Goal: Task Accomplishment & Management: Manage account settings

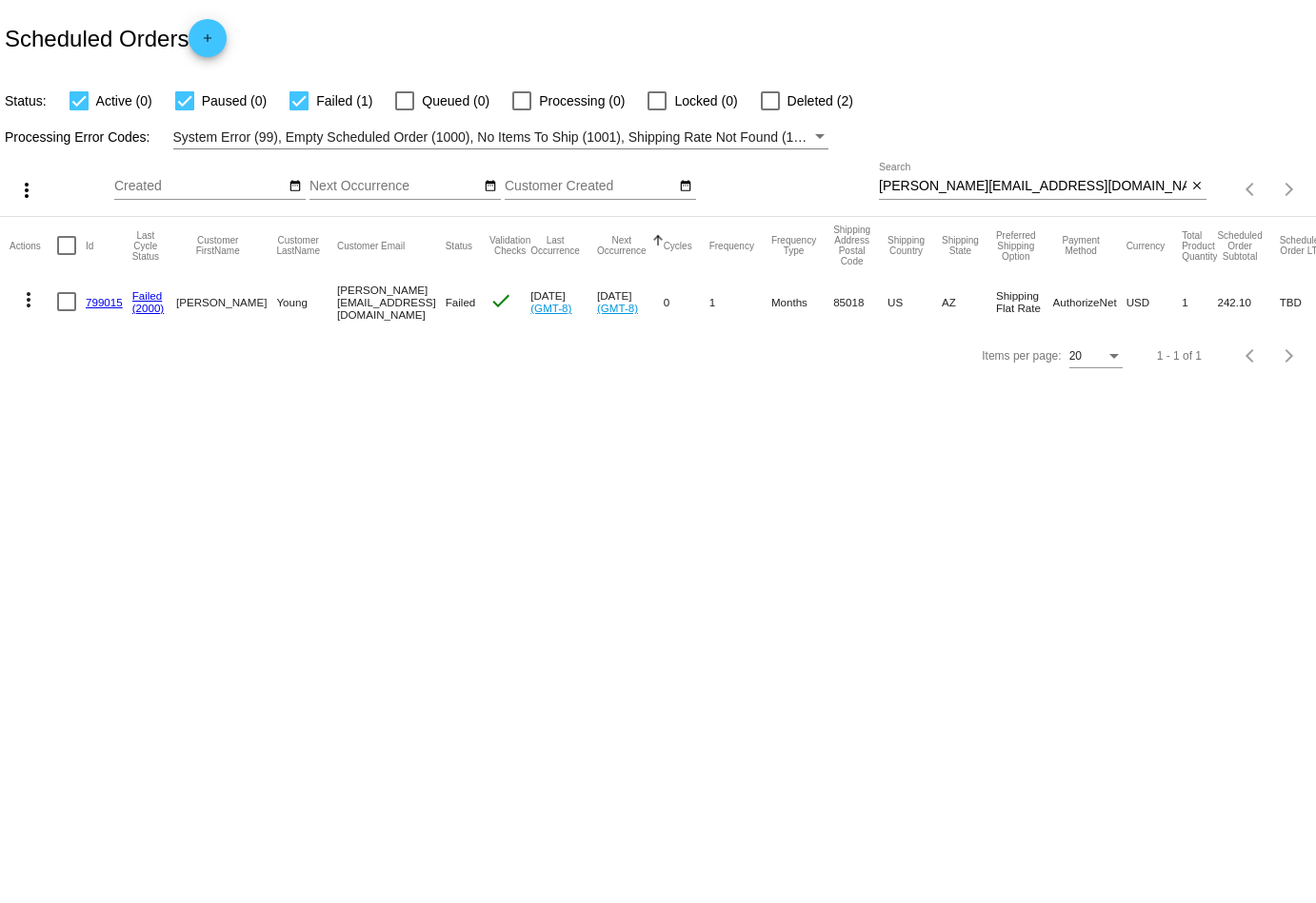
click at [24, 298] on mat-icon "more_vert" at bounding box center [29, 300] width 23 height 23
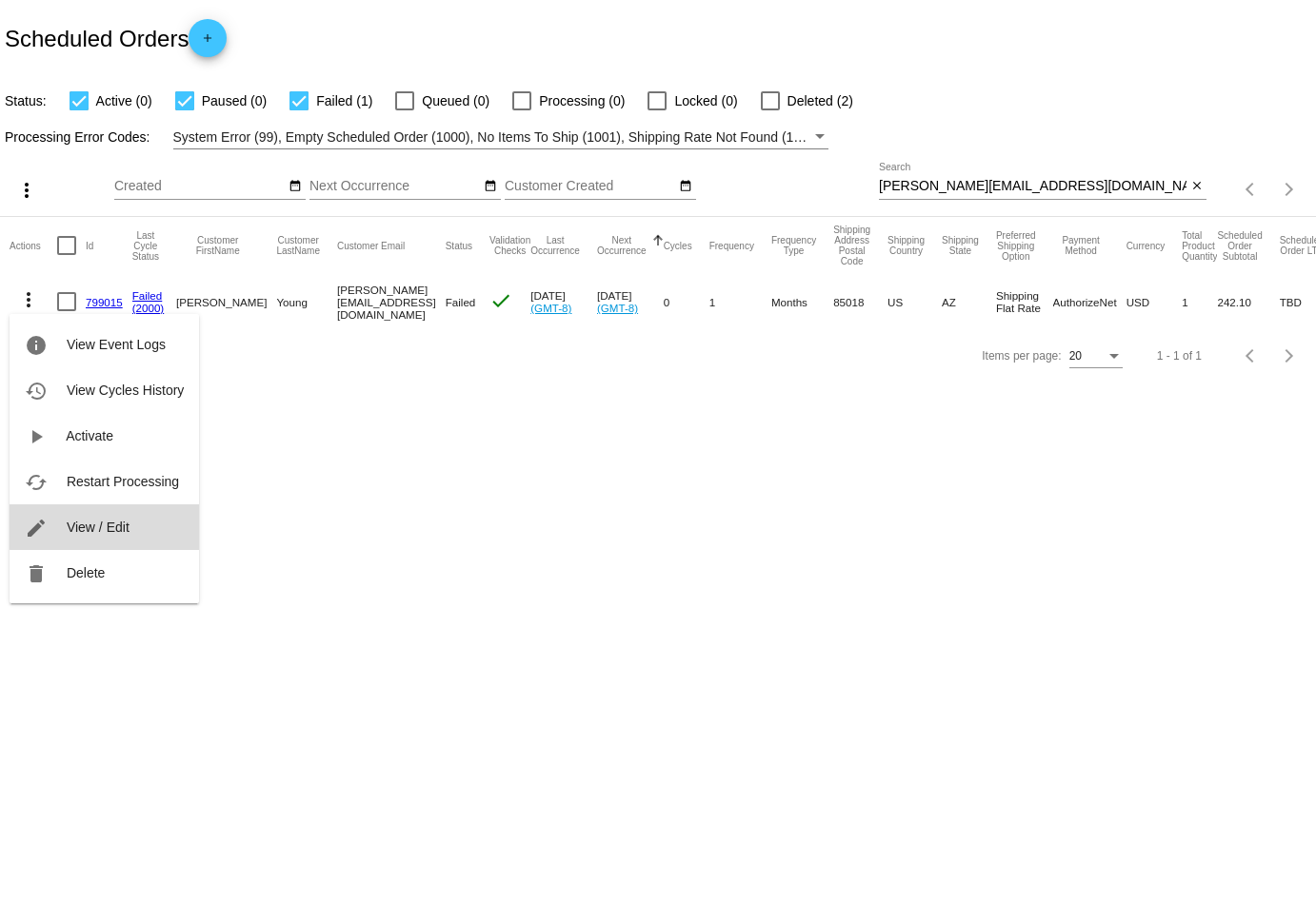
click at [107, 513] on button "edit View / Edit" at bounding box center [104, 527] width 190 height 45
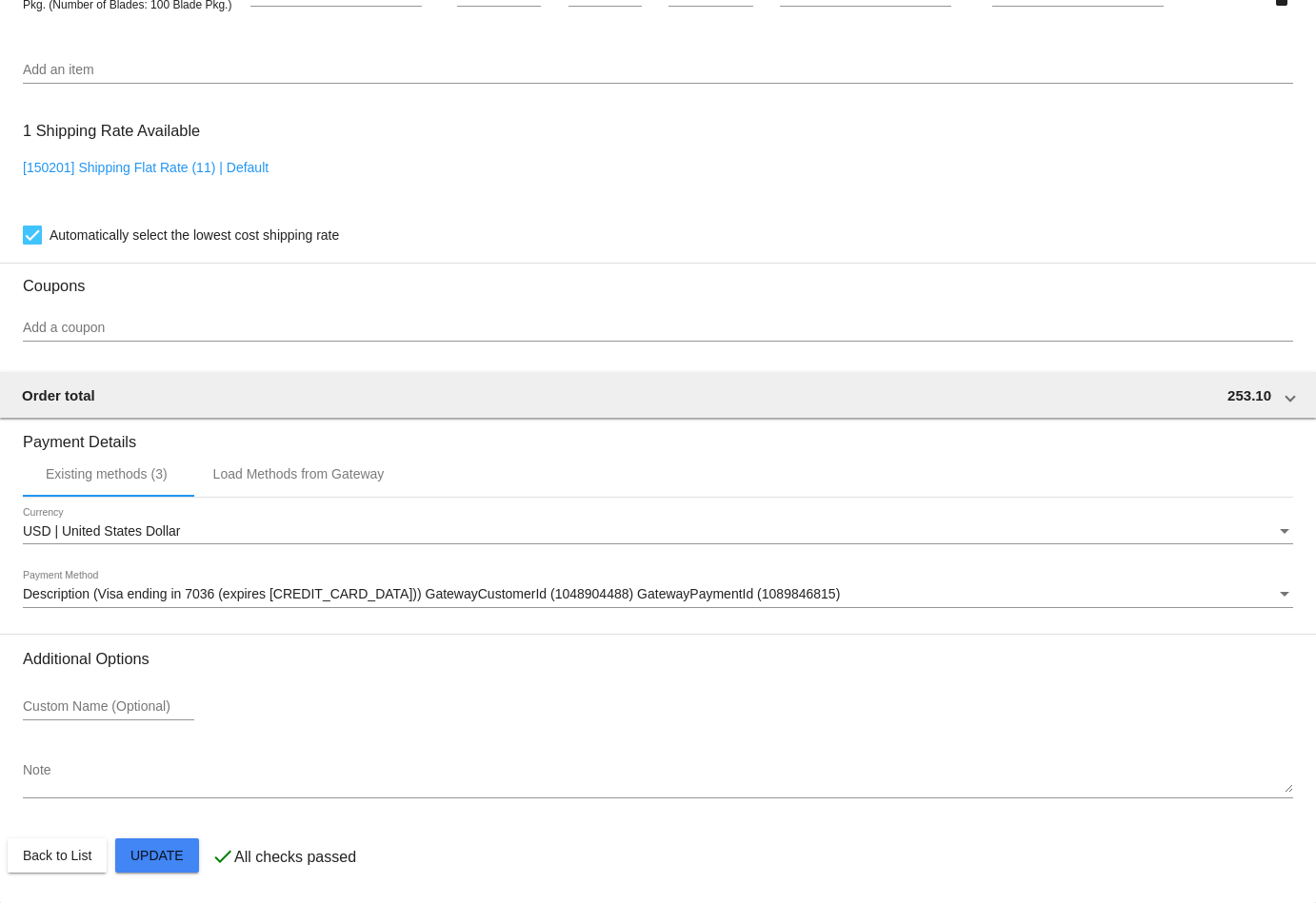
scroll to position [1447, 0]
click at [236, 599] on span "Description (Visa ending in 7036 (expires [CREDIT_CARD_DATA])) GatewayCustomerI…" at bounding box center [432, 594] width 818 height 15
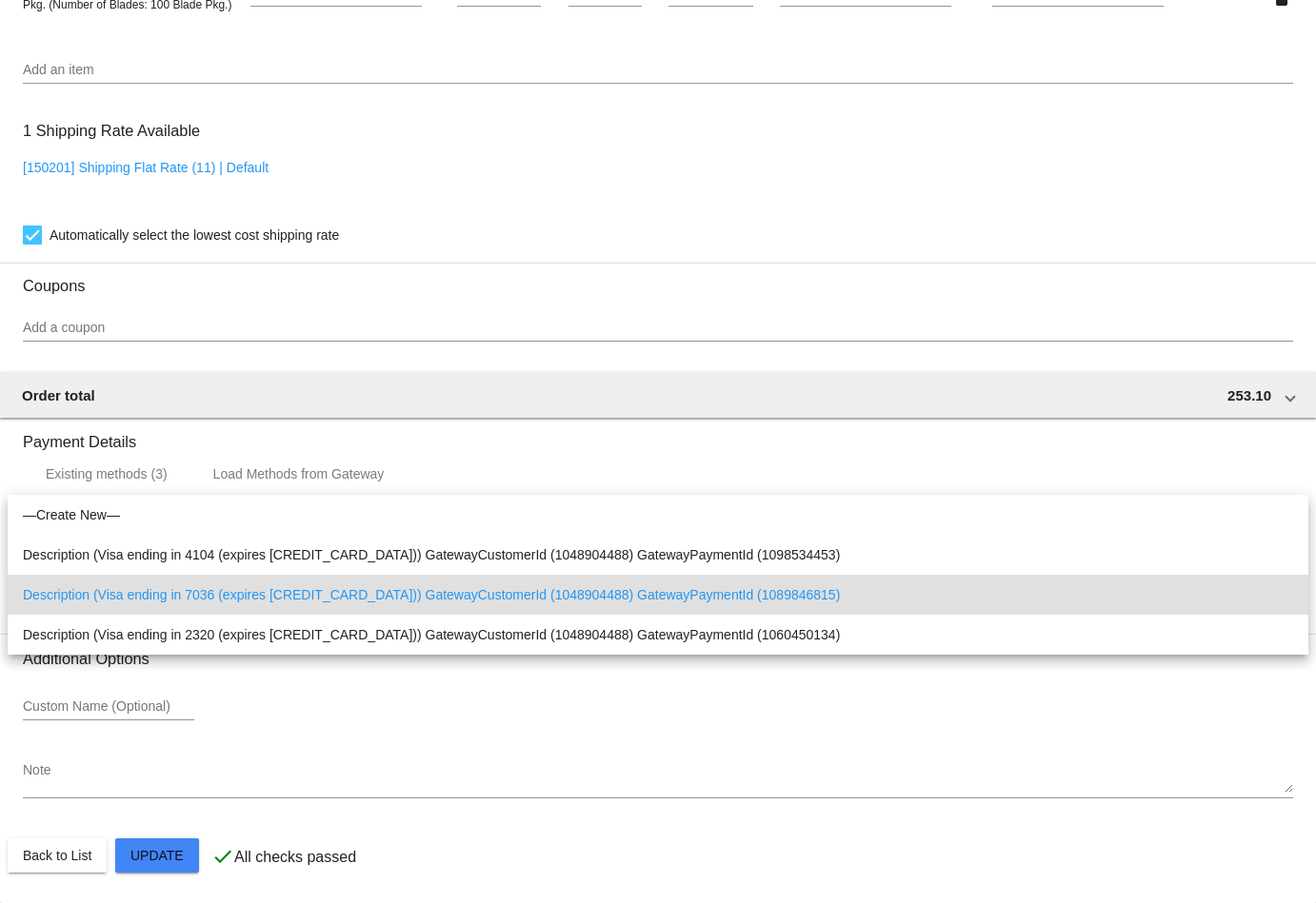
click at [505, 828] on div at bounding box center [658, 451] width 1316 height 903
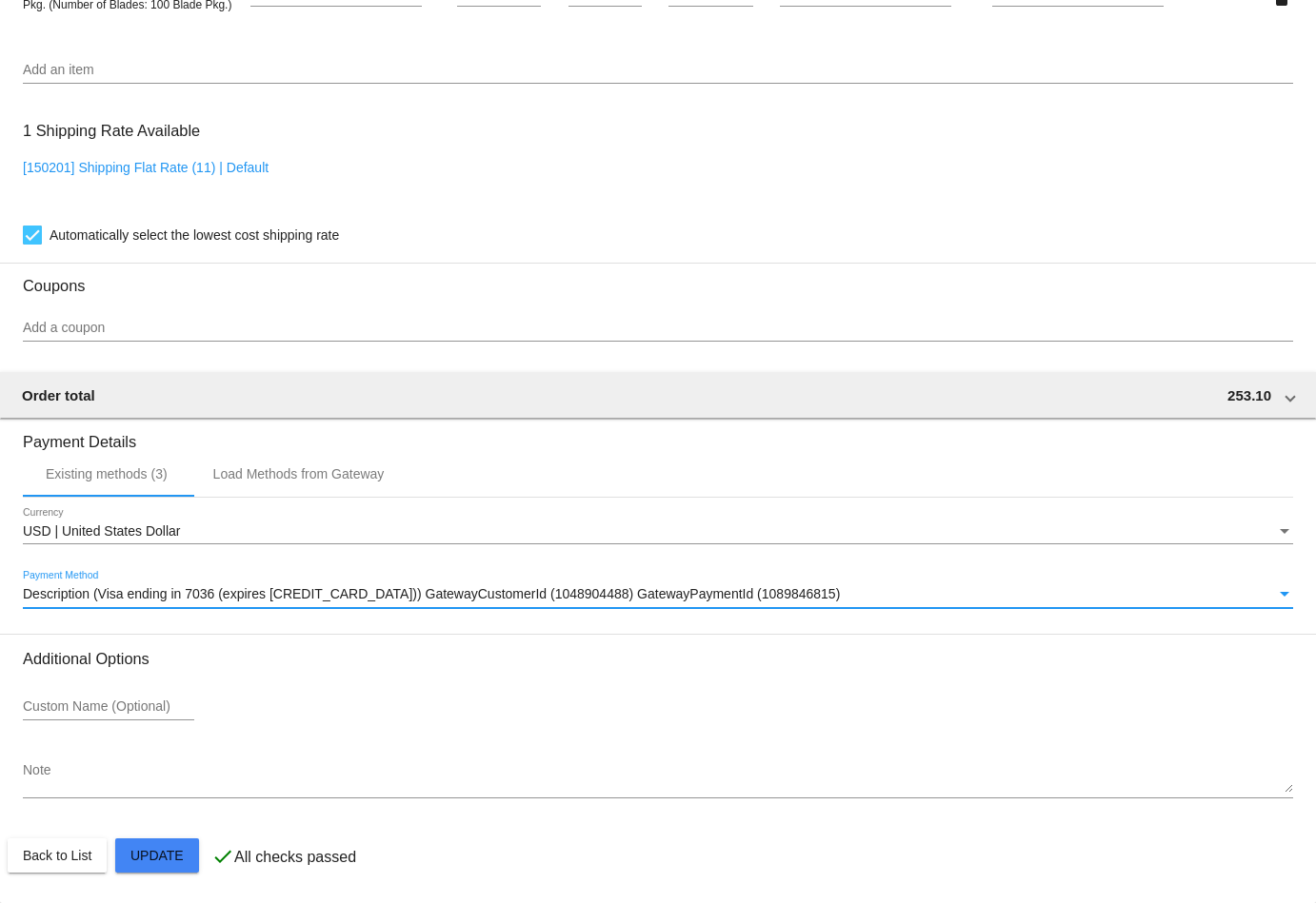
click at [897, 598] on div "Description (Visa ending in 7036 (expires [CREDIT_CARD_DATA])) GatewayCustomerI…" at bounding box center [650, 595] width 1253 height 15
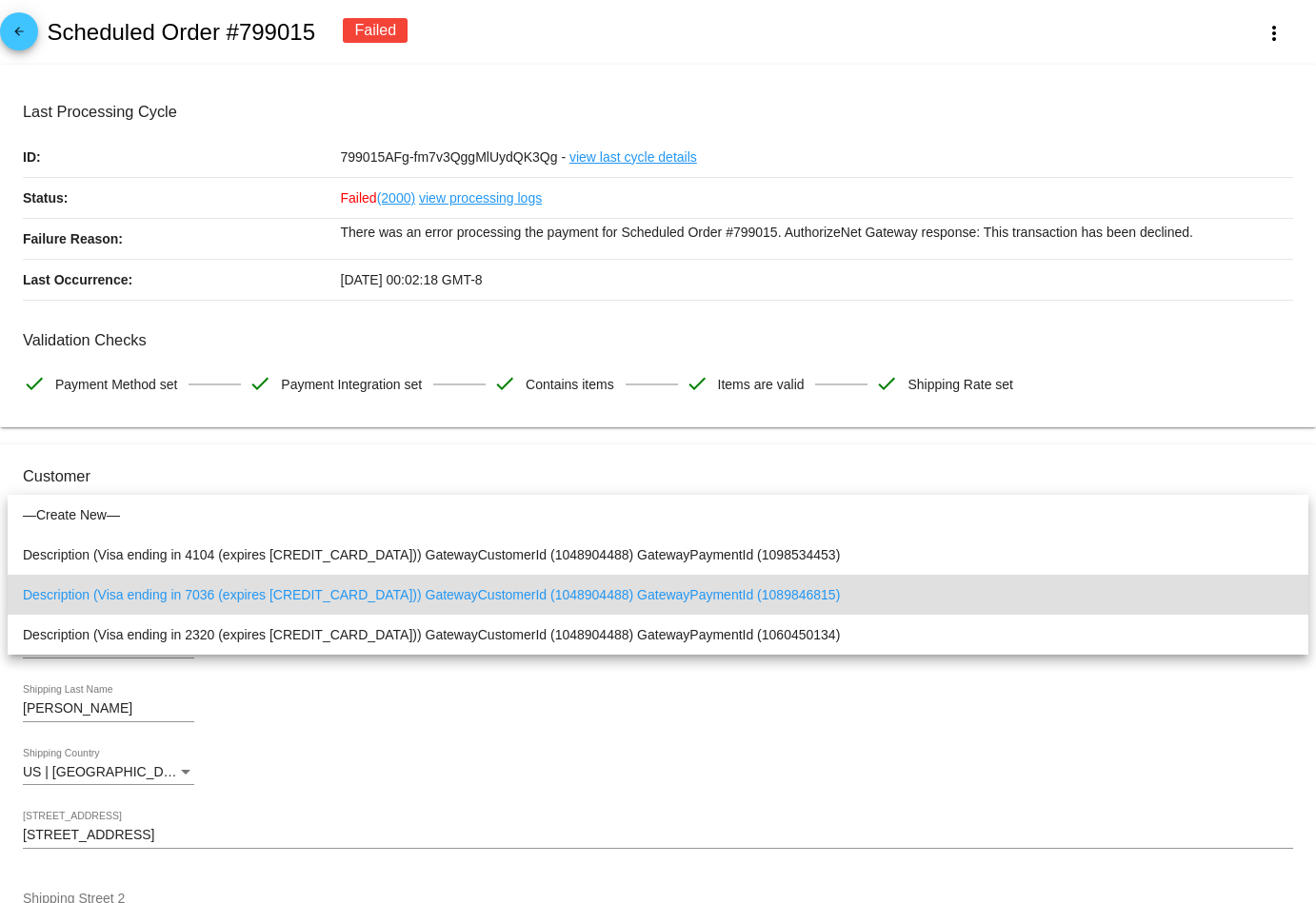
scroll to position [0, 0]
click at [40, 26] on div at bounding box center [658, 451] width 1316 height 903
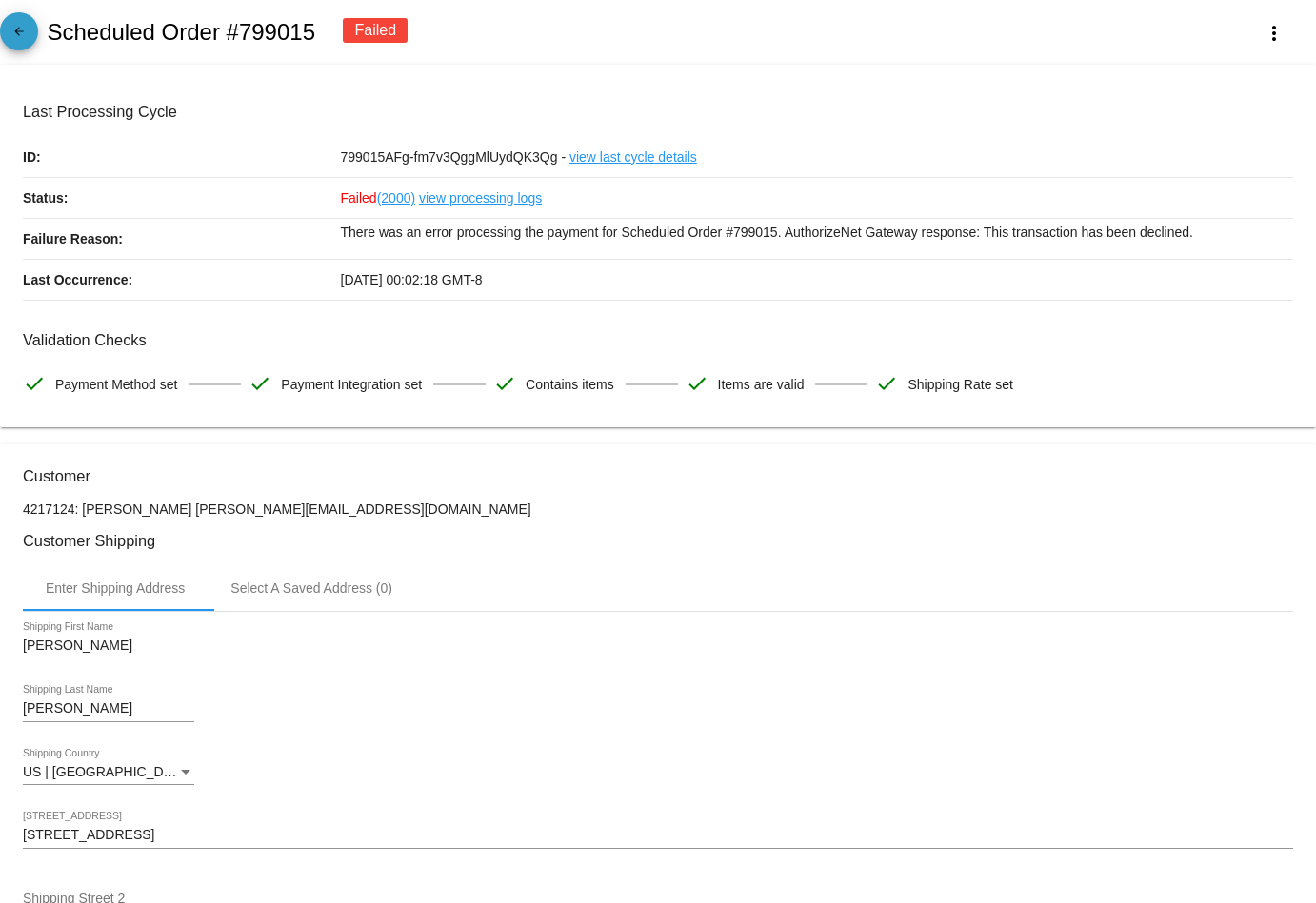
click at [32, 28] on link "arrow_back" at bounding box center [19, 32] width 39 height 39
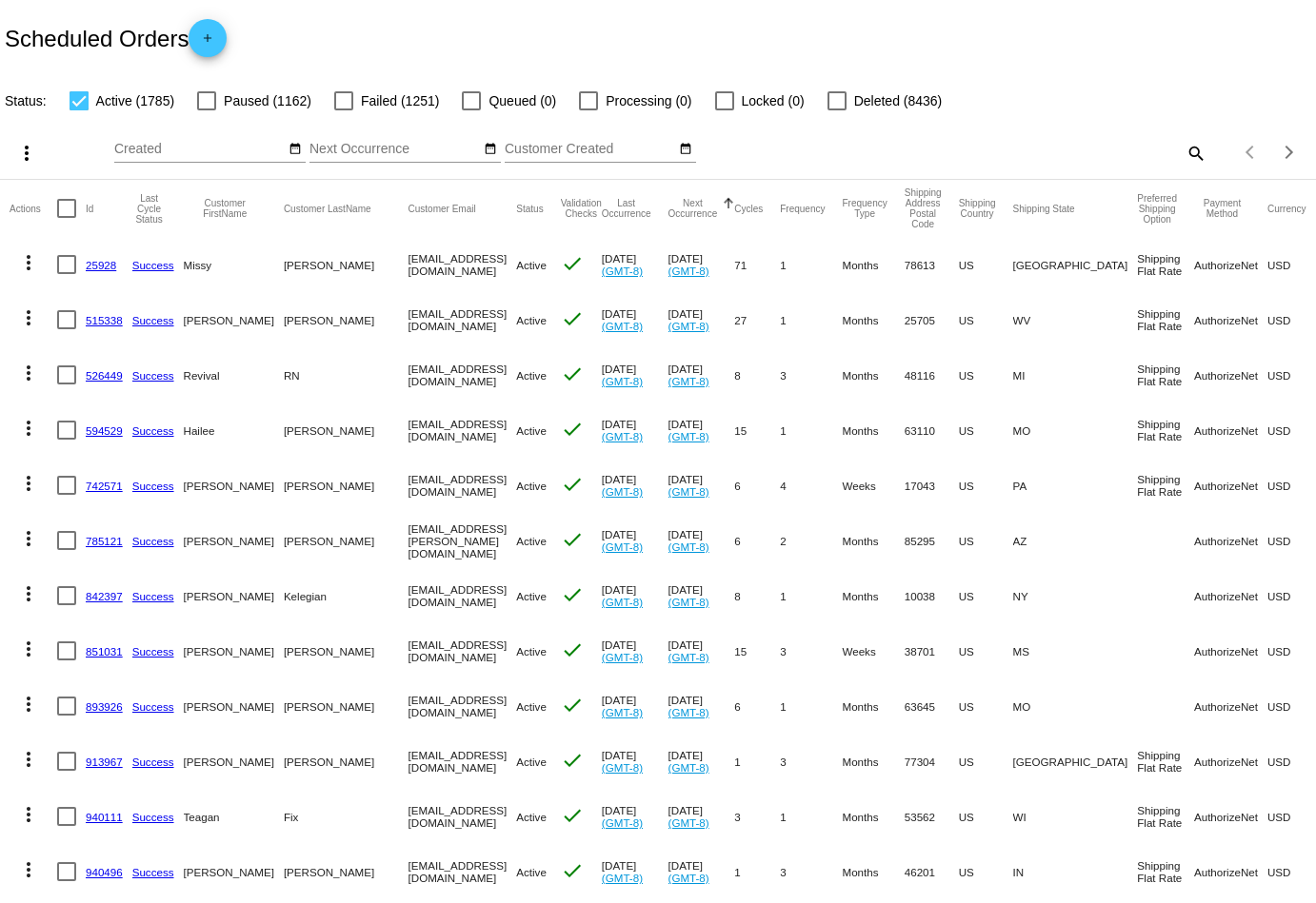
click at [1189, 148] on mat-icon "search" at bounding box center [1195, 152] width 23 height 30
click at [1063, 162] on div at bounding box center [1043, 162] width 328 height 1
click at [1027, 149] on input "Search" at bounding box center [1043, 149] width 328 height 15
paste input "[EMAIL_ADDRESS][DOMAIN_NAME]"
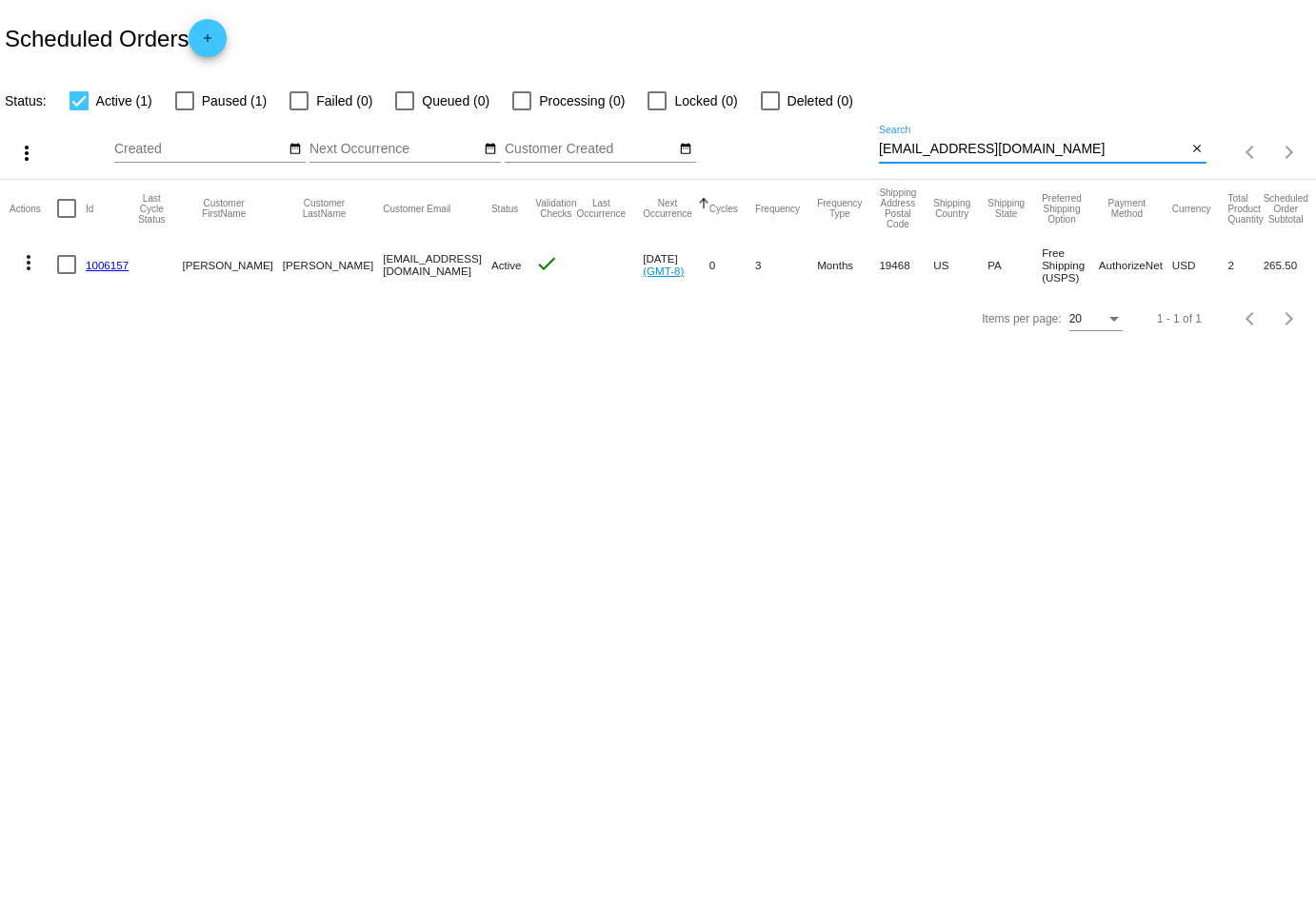
type input "[EMAIL_ADDRESS][DOMAIN_NAME]"
click at [34, 267] on mat-icon "more_vert" at bounding box center [29, 263] width 23 height 23
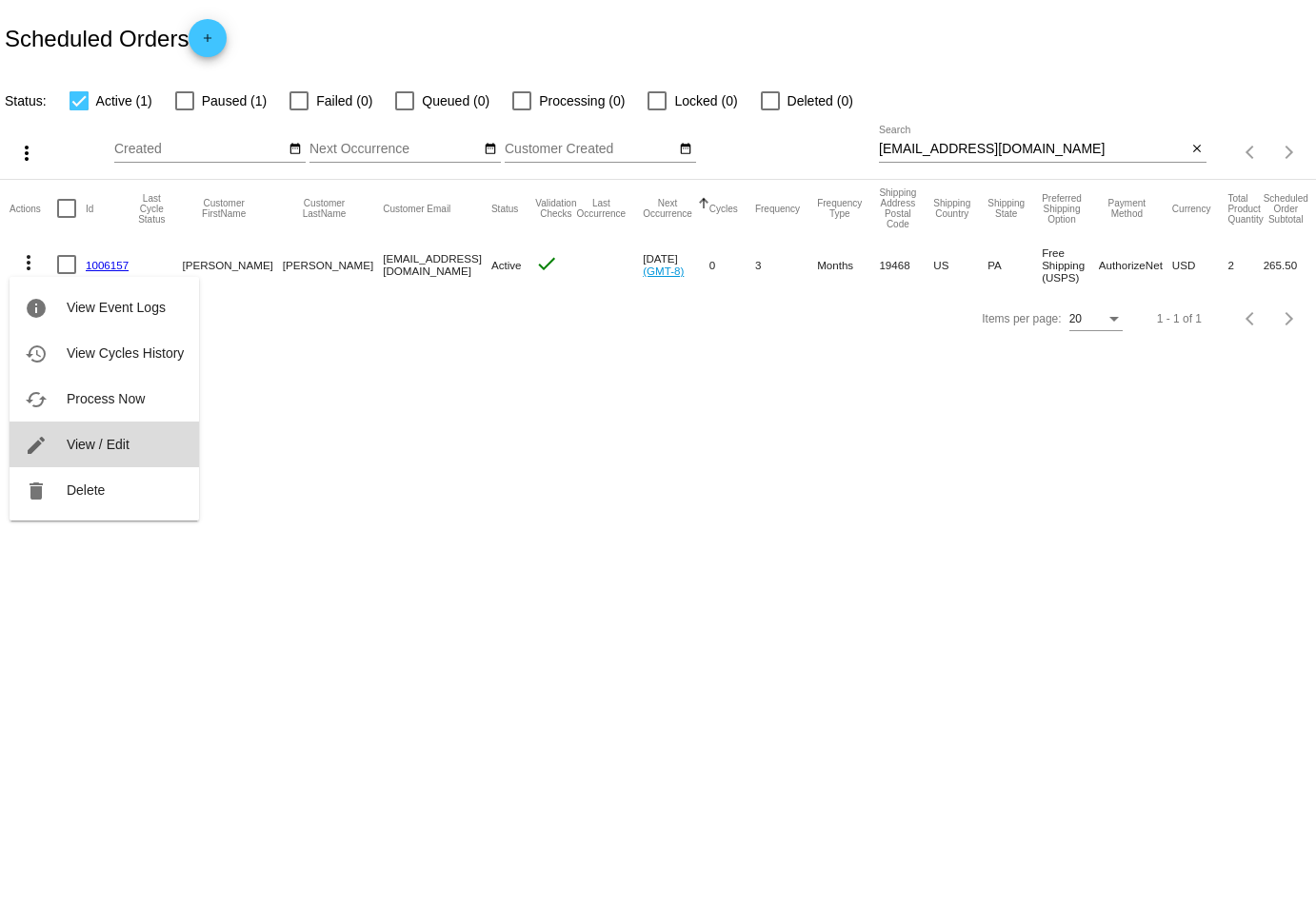
click at [118, 443] on span "View / Edit" at bounding box center [97, 444] width 63 height 15
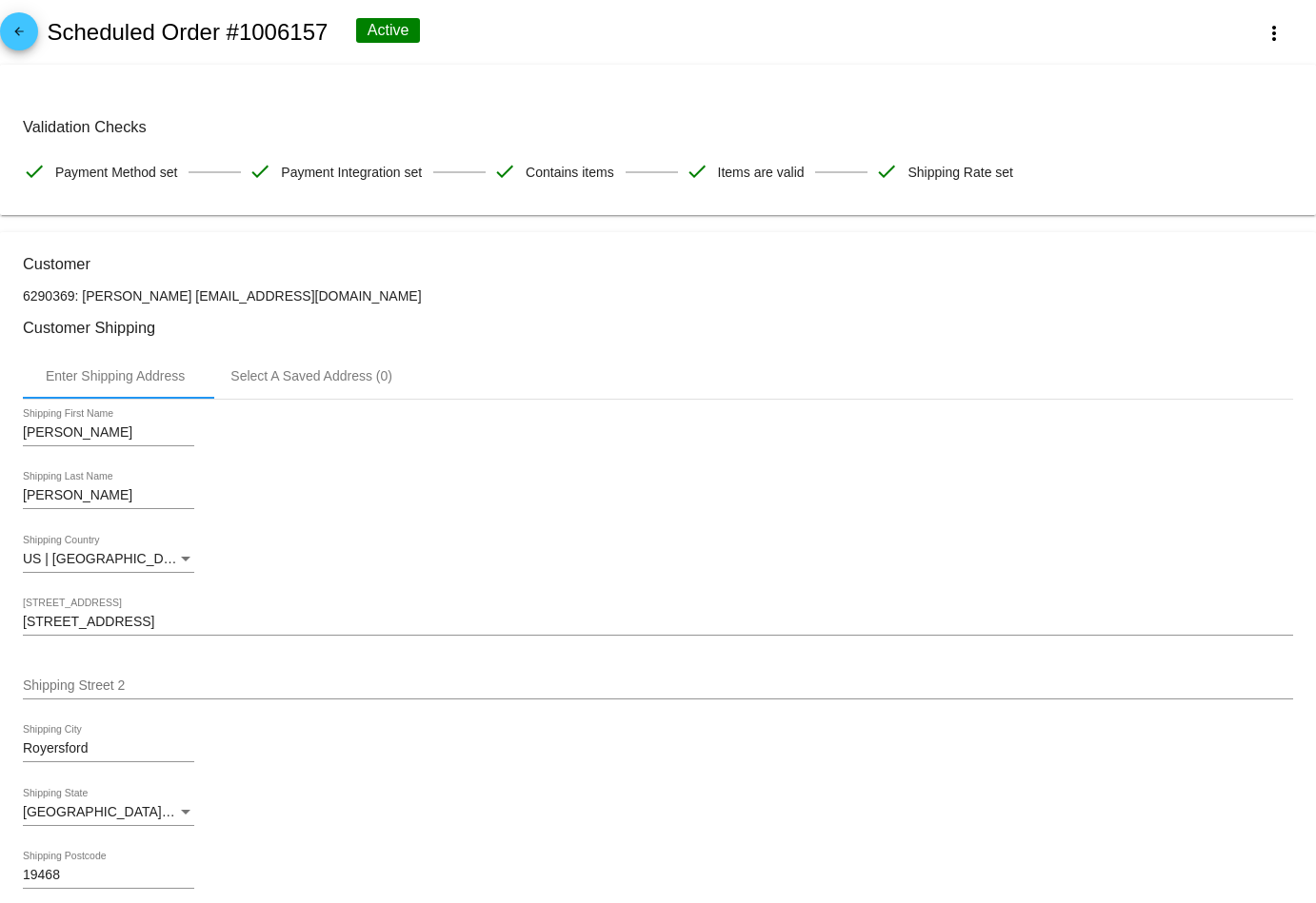
click at [31, 30] on link "arrow_back" at bounding box center [19, 32] width 39 height 39
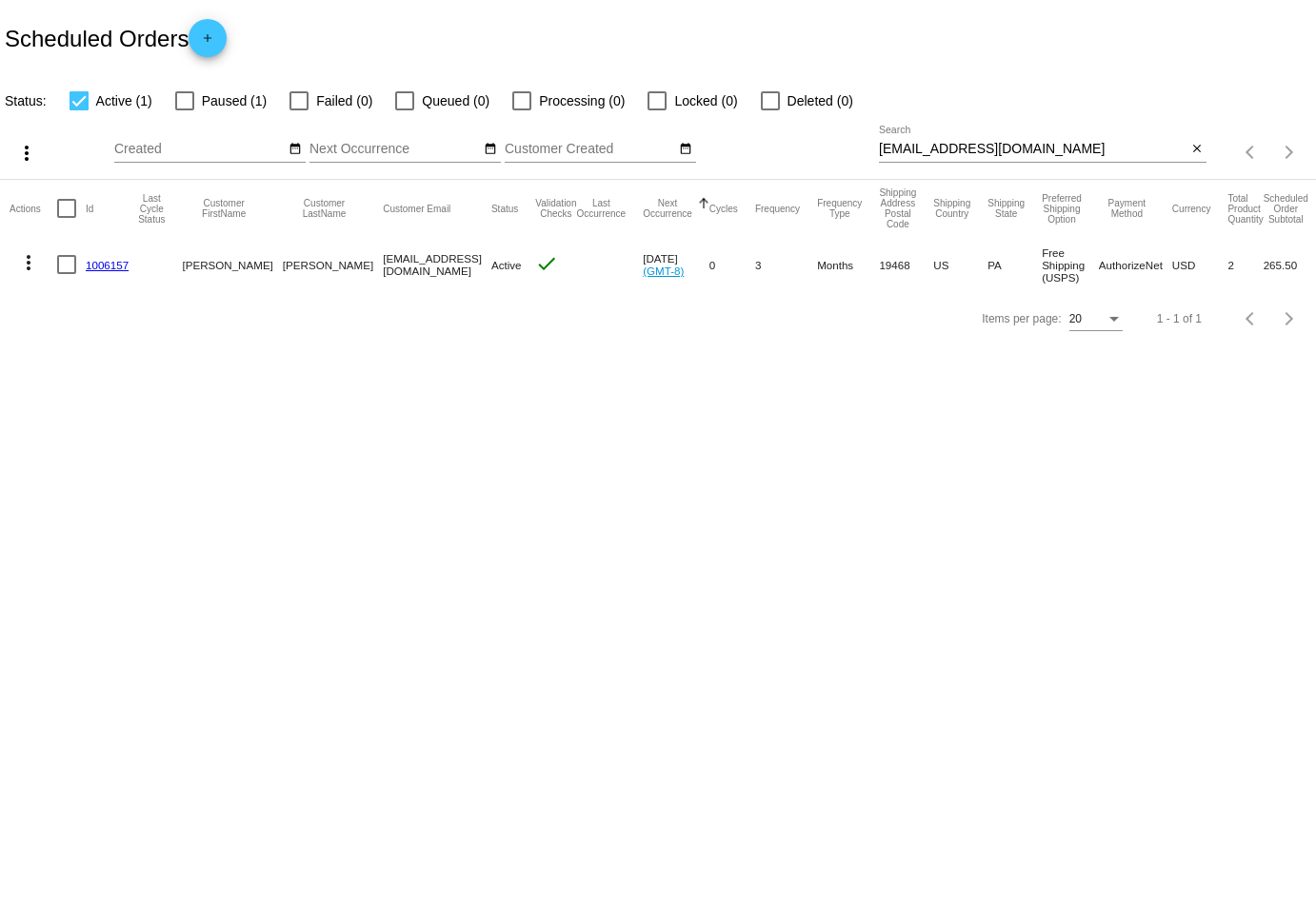
click at [28, 266] on mat-icon "more_vert" at bounding box center [29, 263] width 23 height 23
click at [83, 496] on span "Delete" at bounding box center [86, 491] width 39 height 15
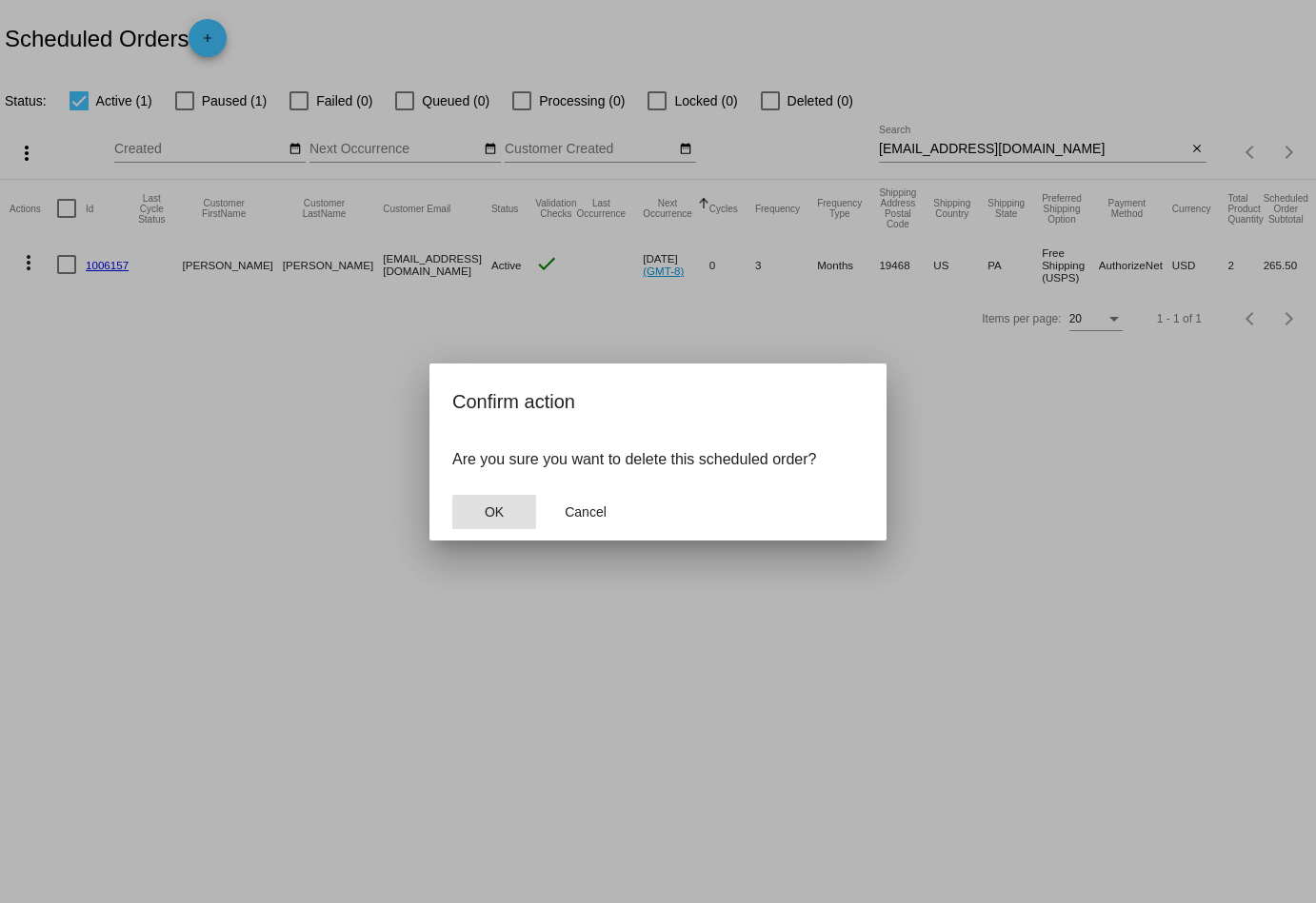
click at [486, 506] on span "OK" at bounding box center [495, 513] width 19 height 15
